Goal: Check status: Check status

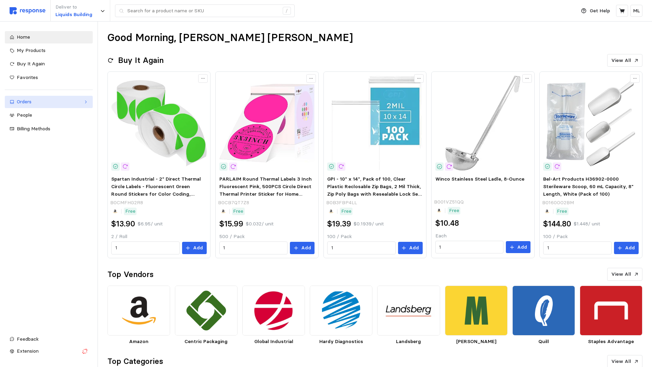
click at [60, 108] on link "Orders" at bounding box center [49, 102] width 88 height 12
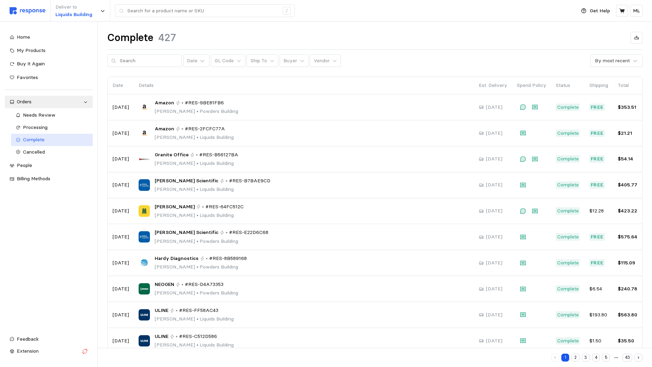
click at [51, 138] on div "Complete" at bounding box center [55, 140] width 65 height 8
click at [279, 61] on button "Buyer" at bounding box center [293, 60] width 29 height 13
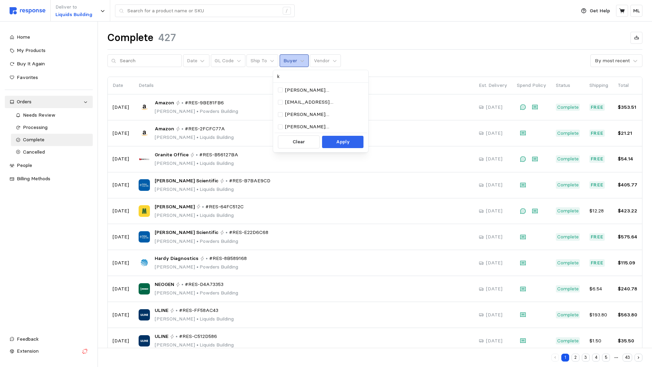
type input "ke"
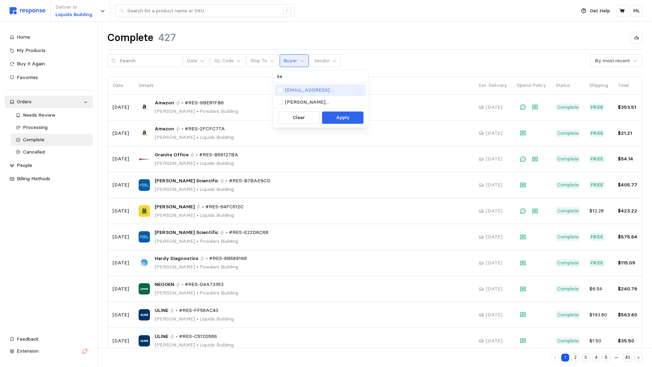
click at [325, 93] on p "[EMAIL_ADDRESS][PERSON_NAME][DOMAIN_NAME]" at bounding box center [323, 91] width 77 height 8
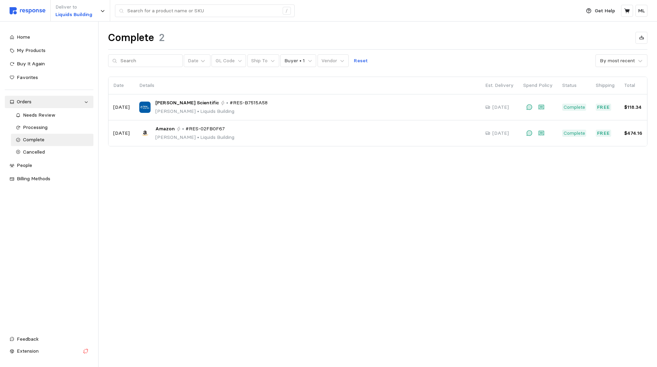
drag, startPoint x: 347, startPoint y: 182, endPoint x: 326, endPoint y: 183, distance: 20.9
click at [345, 183] on main "Complete 2 Date GL Code Ship To Buyer • 1 Vendor Reset By most recent Date Deta…" at bounding box center [328, 183] width 657 height 367
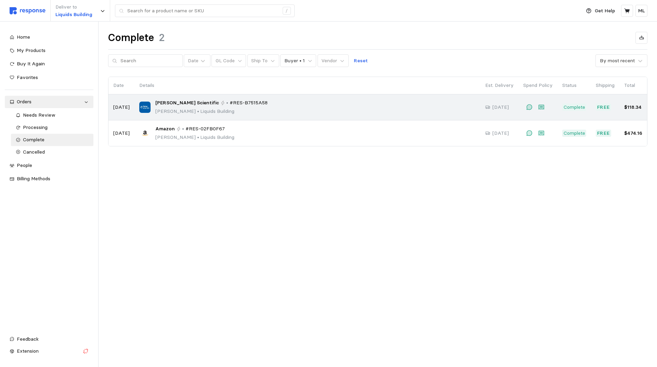
click at [173, 109] on p "[PERSON_NAME] • [GEOGRAPHIC_DATA]" at bounding box center [211, 112] width 112 height 8
click at [181, 107] on div "[PERSON_NAME] Scientific • #RES-B7515A58 [PERSON_NAME] • [GEOGRAPHIC_DATA]" at bounding box center [211, 107] width 112 height 16
